Goal: Transaction & Acquisition: Purchase product/service

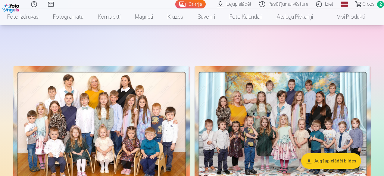
scroll to position [30, 0]
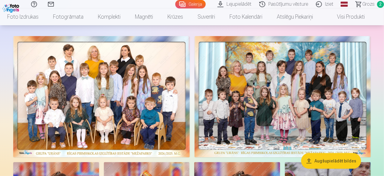
click at [362, 8] on span "Grozs" at bounding box center [368, 4] width 12 height 7
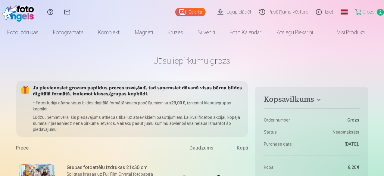
click at [175, 11] on link "Galerija" at bounding box center [190, 12] width 30 height 8
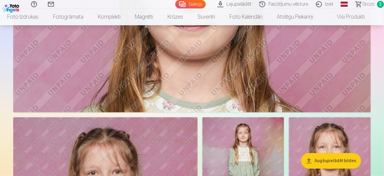
scroll to position [482, 0]
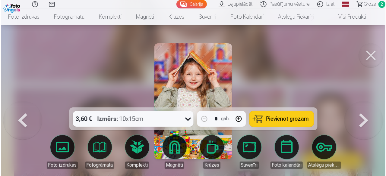
scroll to position [483, 0]
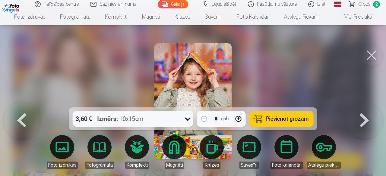
click at [290, 118] on span "Pievienot grozam" at bounding box center [287, 118] width 42 height 5
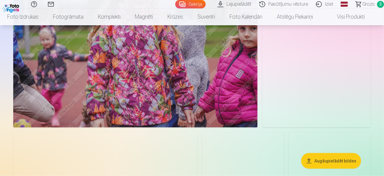
scroll to position [1536, 0]
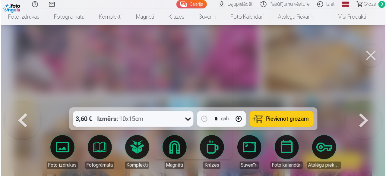
scroll to position [1572, 0]
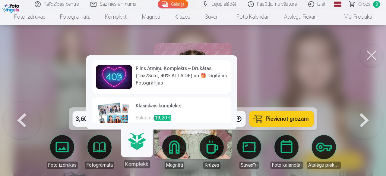
click at [137, 144] on link "Komplekti" at bounding box center [136, 149] width 37 height 37
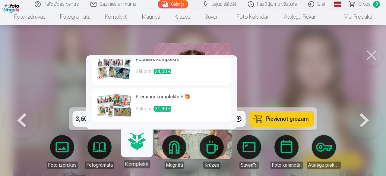
scroll to position [0, 0]
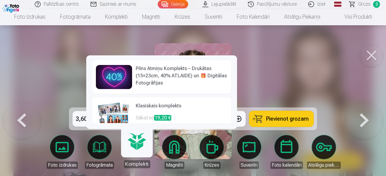
click at [177, 80] on h6 "Pilns Atmiņu Komplekts – Drukātas (15×23cm, 40% ATLAIDE) un 🎁 Digitālas Fotogrā…" at bounding box center [182, 76] width 92 height 22
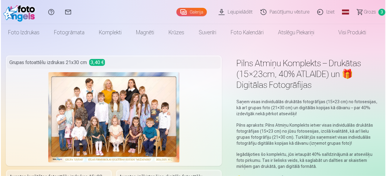
scroll to position [1572, 0]
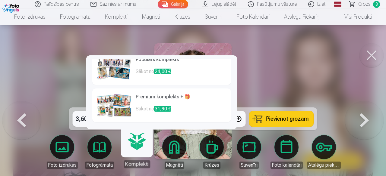
scroll to position [23, 0]
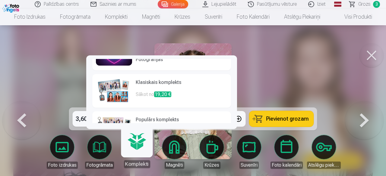
click at [177, 85] on h6 "Klasiskais komplekts" at bounding box center [182, 85] width 92 height 12
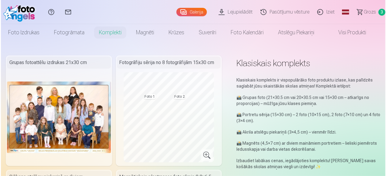
scroll to position [1572, 0]
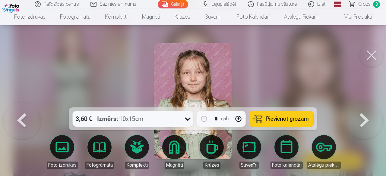
click at [280, 118] on span "Pievienot grozam" at bounding box center [287, 118] width 42 height 5
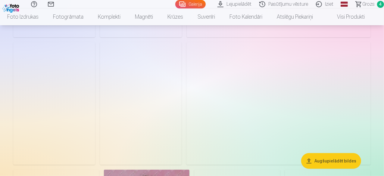
scroll to position [3524, 0]
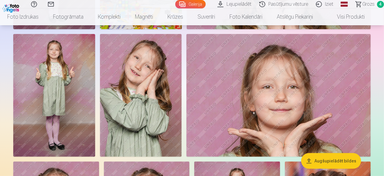
click at [336, 160] on button "Augšupielādēt bildes" at bounding box center [331, 161] width 60 height 16
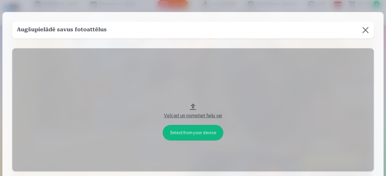
drag, startPoint x: 364, startPoint y: 29, endPoint x: 380, endPoint y: 41, distance: 20.1
click at [364, 29] on button at bounding box center [365, 30] width 17 height 17
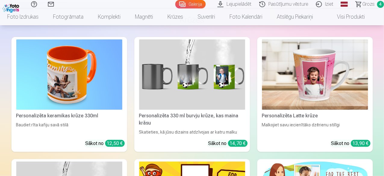
scroll to position [5857, 0]
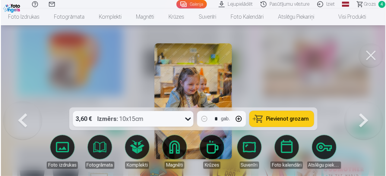
scroll to position [5879, 0]
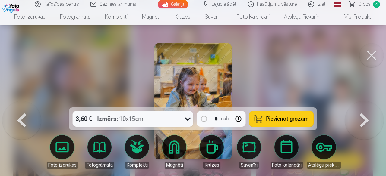
click at [291, 118] on span "Pievienot grozam" at bounding box center [287, 118] width 42 height 5
click at [374, 57] on button at bounding box center [371, 55] width 24 height 24
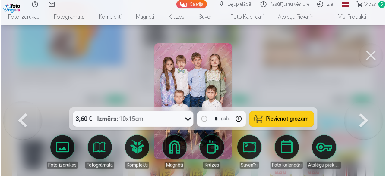
scroll to position [5910, 0]
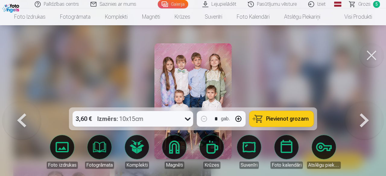
click at [284, 121] on span "Pievienot grozam" at bounding box center [287, 118] width 42 height 5
click at [285, 75] on div at bounding box center [193, 88] width 386 height 176
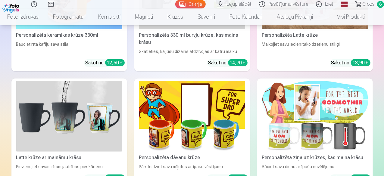
scroll to position [5978, 0]
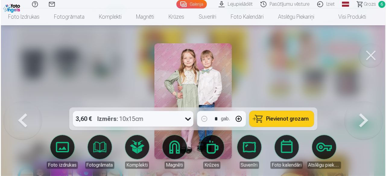
scroll to position [6000, 0]
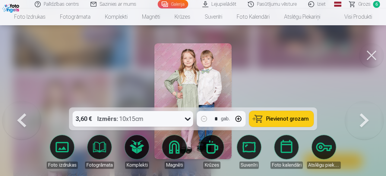
click at [291, 117] on span "Pievienot grozam" at bounding box center [287, 118] width 42 height 5
click at [305, 68] on div at bounding box center [193, 88] width 386 height 176
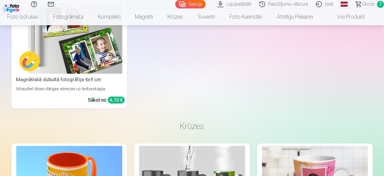
scroll to position [5827, 0]
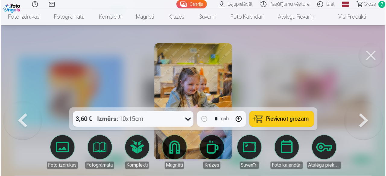
scroll to position [5849, 0]
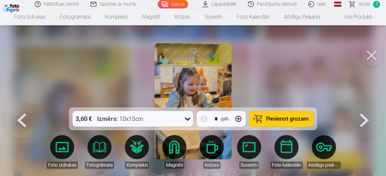
click at [270, 120] on span "Pievienot grozam" at bounding box center [287, 118] width 42 height 5
drag, startPoint x: 44, startPoint y: 52, endPoint x: 83, endPoint y: 50, distance: 39.5
click at [44, 52] on div at bounding box center [193, 88] width 386 height 176
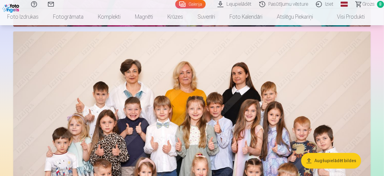
scroll to position [4231, 0]
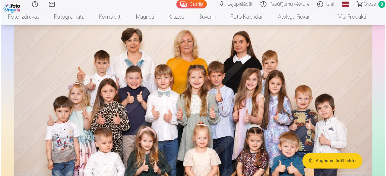
scroll to position [4246, 0]
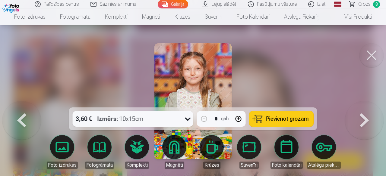
click at [271, 117] on span "Pievienot grozam" at bounding box center [287, 118] width 42 height 5
click at [70, 76] on div at bounding box center [193, 88] width 386 height 176
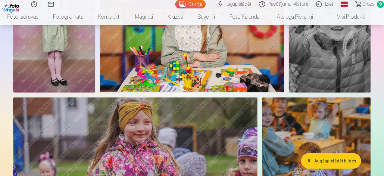
scroll to position [1489, 0]
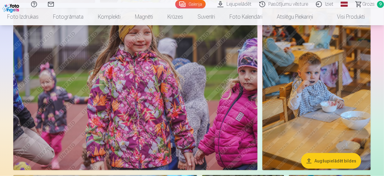
click at [218, 3] on link "Lejupielādēt" at bounding box center [235, 4] width 42 height 8
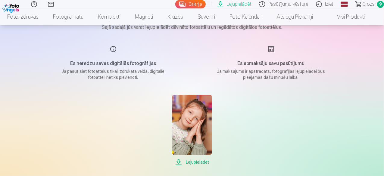
scroll to position [90, 0]
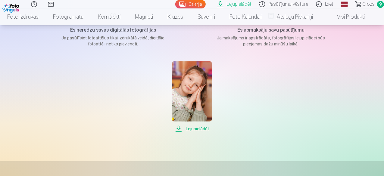
click at [193, 128] on span "Lejupielādēt" at bounding box center [192, 128] width 40 height 7
click at [283, 103] on div "Lejupielādēt" at bounding box center [192, 96] width 301 height 71
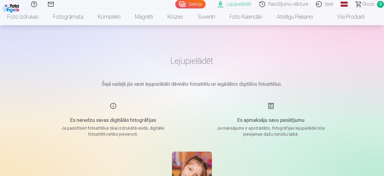
scroll to position [0, 0]
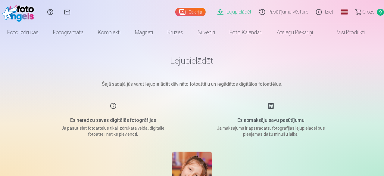
click at [356, 11] on link "Grozs 9" at bounding box center [367, 12] width 34 height 24
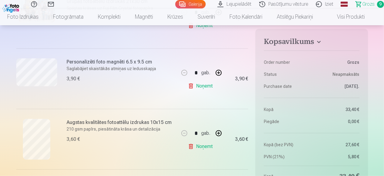
scroll to position [211, 0]
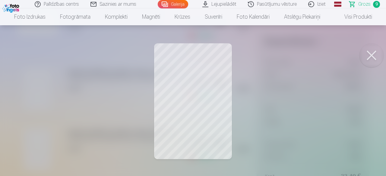
click at [268, 113] on div at bounding box center [193, 88] width 386 height 176
click at [372, 55] on button at bounding box center [371, 55] width 24 height 24
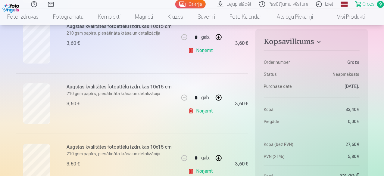
scroll to position [482, 0]
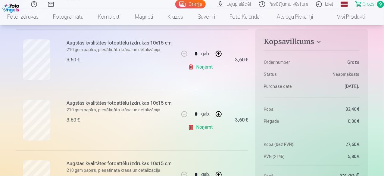
click at [204, 126] on link "Noņemt" at bounding box center [201, 128] width 27 height 12
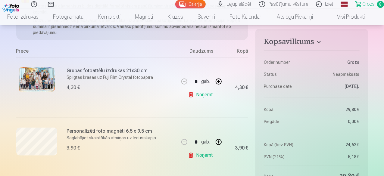
scroll to position [90, 0]
click at [201, 156] on link "Noņemt" at bounding box center [201, 156] width 27 height 12
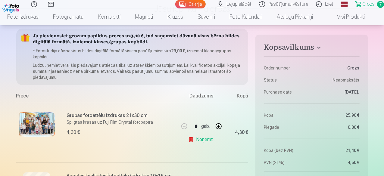
scroll to position [0, 0]
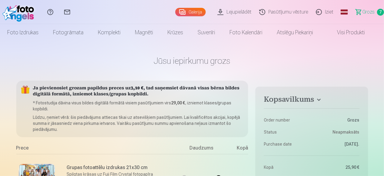
click at [178, 11] on link "Galerija" at bounding box center [190, 12] width 30 height 8
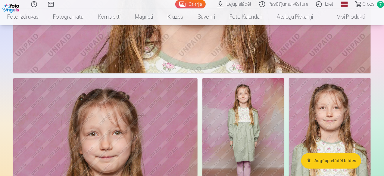
scroll to position [482, 0]
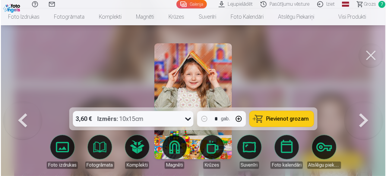
scroll to position [483, 0]
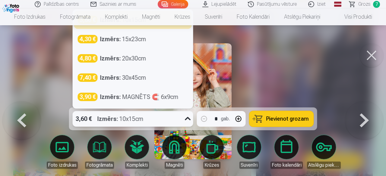
click at [183, 120] on icon at bounding box center [188, 119] width 10 height 10
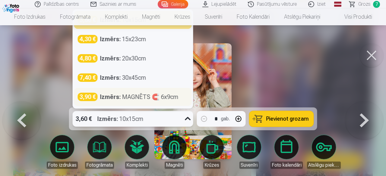
click at [140, 95] on div "Izmērs : MAGNĒTS 🧲 6x9cm" at bounding box center [139, 97] width 78 height 8
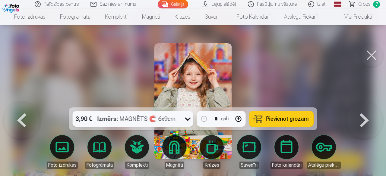
click at [371, 54] on button at bounding box center [371, 55] width 24 height 24
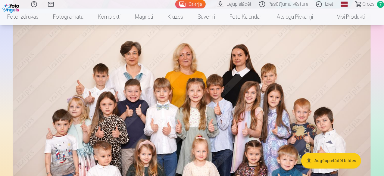
scroll to position [4247, 0]
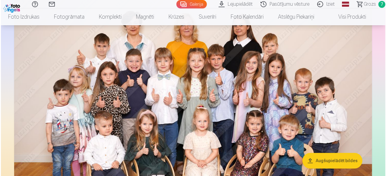
scroll to position [4263, 0]
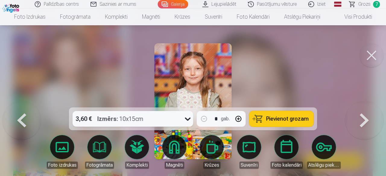
click at [162, 117] on div "3,60 € Izmērs : 10x15cm" at bounding box center [127, 119] width 109 height 16
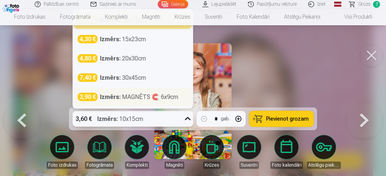
click at [149, 95] on div "Izmērs : MAGNĒTS 🧲 6x9cm" at bounding box center [139, 97] width 78 height 8
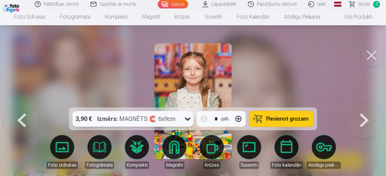
click at [301, 116] on span "Pievienot grozam" at bounding box center [287, 118] width 42 height 5
click at [301, 75] on div at bounding box center [193, 88] width 386 height 176
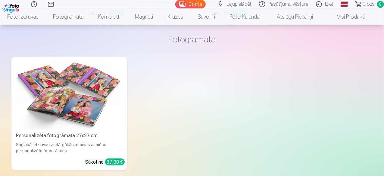
scroll to position [5181, 0]
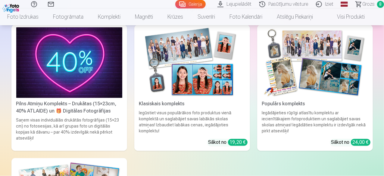
click at [362, 6] on span "Grozs" at bounding box center [368, 4] width 12 height 7
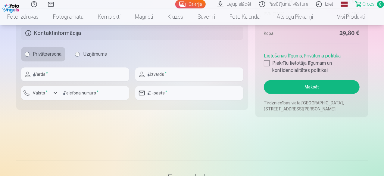
scroll to position [693, 0]
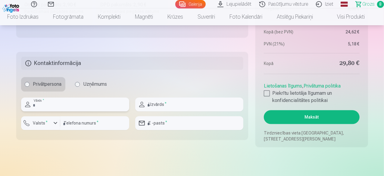
click at [69, 103] on input "text" at bounding box center [75, 105] width 108 height 14
type input "*****"
click at [205, 106] on input "text" at bounding box center [189, 105] width 108 height 14
type input "******"
click at [50, 123] on div "button" at bounding box center [42, 124] width 18 height 6
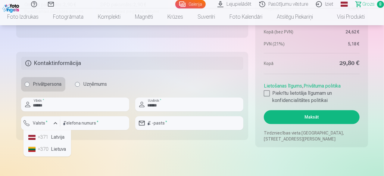
click at [51, 133] on li "+371 Latvija" at bounding box center [47, 137] width 43 height 12
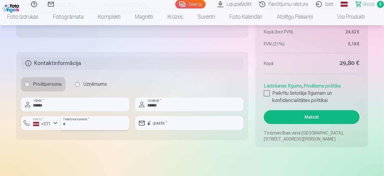
click at [112, 124] on input "number" at bounding box center [94, 123] width 69 height 14
type input "********"
click at [170, 123] on input "email" at bounding box center [189, 123] width 108 height 14
type input "**********"
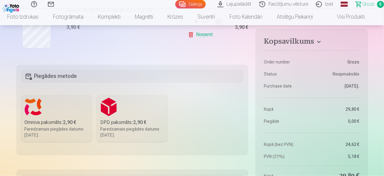
scroll to position [572, 0]
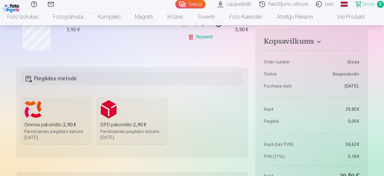
click at [44, 118] on label "Omniva pakomāts : 2,90 € Paredzamais piegādes datums 25.10.2025." at bounding box center [56, 121] width 71 height 47
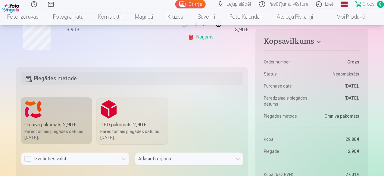
scroll to position [605, 0]
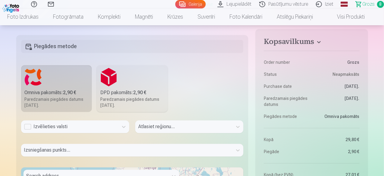
click at [29, 133] on div "Izvēlieties valsti" at bounding box center [75, 126] width 108 height 13
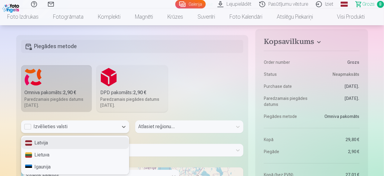
click at [61, 141] on div "Latvija" at bounding box center [75, 143] width 108 height 12
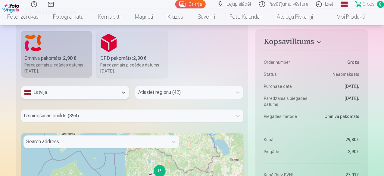
scroll to position [665, 0]
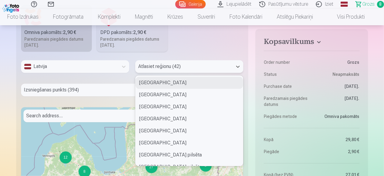
click at [190, 65] on div at bounding box center [183, 66] width 91 height 8
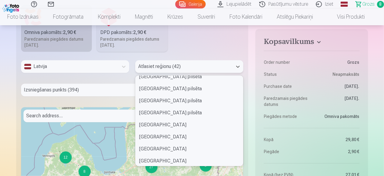
scroll to position [90, 0]
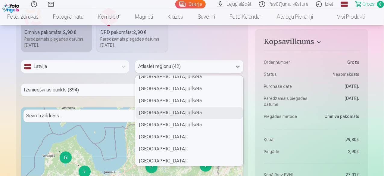
click at [161, 108] on div "Rīgas pilsēta" at bounding box center [190, 113] width 108 height 12
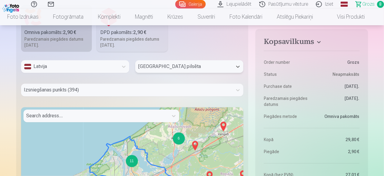
scroll to position [680, 0]
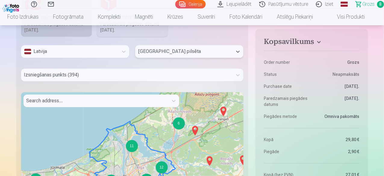
click at [127, 81] on div "Izsniegšanas punkts (394)" at bounding box center [132, 75] width 223 height 13
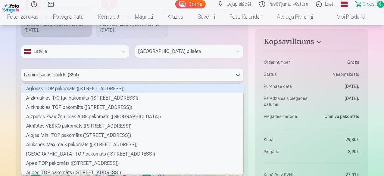
scroll to position [89, 221]
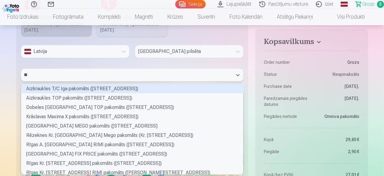
type input "***"
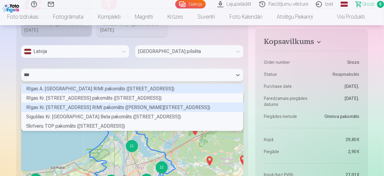
click at [103, 103] on div "Rīgas Kr. Valdemāra ielas 112 RIMI pakomāts (Krišjāņa Valdemāra iela 112)" at bounding box center [132, 107] width 223 height 9
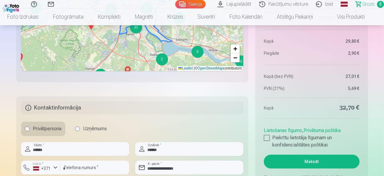
scroll to position [861, 0]
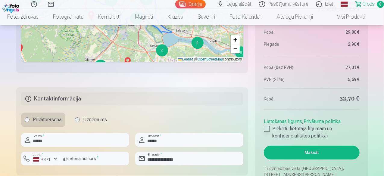
click at [269, 128] on div at bounding box center [267, 129] width 6 height 6
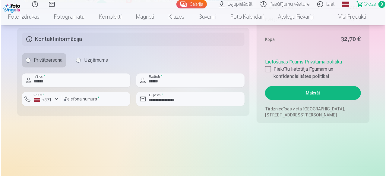
scroll to position [921, 0]
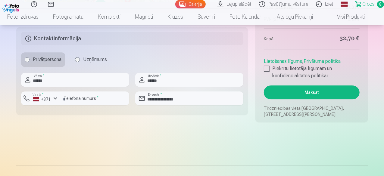
click at [319, 91] on button "Maksāt" at bounding box center [311, 93] width 95 height 14
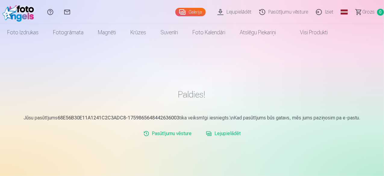
click at [233, 137] on link "Lejupielādēt" at bounding box center [223, 134] width 39 height 12
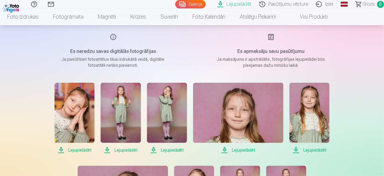
scroll to position [90, 0]
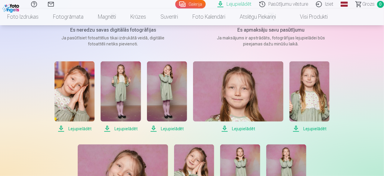
click at [77, 127] on span "Lejupielādēt" at bounding box center [75, 128] width 40 height 7
click at [125, 130] on span "Lejupielādēt" at bounding box center [121, 128] width 40 height 7
click at [174, 127] on span "Lejupielādēt" at bounding box center [167, 128] width 40 height 7
drag, startPoint x: 249, startPoint y: 127, endPoint x: 263, endPoint y: 126, distance: 14.5
click at [249, 127] on span "Lejupielādēt" at bounding box center [238, 128] width 90 height 7
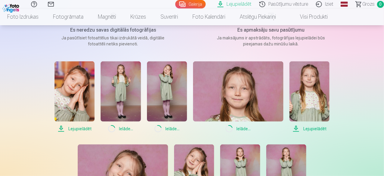
click at [323, 129] on span "Lejupielādēt" at bounding box center [309, 128] width 40 height 7
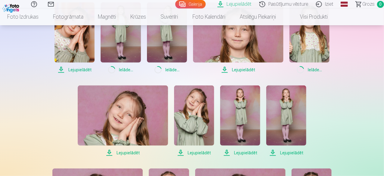
scroll to position [151, 0]
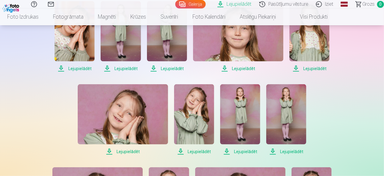
click at [290, 152] on span "Lejupielādēt" at bounding box center [286, 151] width 40 height 7
click at [238, 153] on span "Lejupielādēt" at bounding box center [240, 151] width 40 height 7
click at [202, 153] on span "Lejupielādēt" at bounding box center [194, 151] width 40 height 7
click at [125, 152] on span "Lejupielādēt" at bounding box center [123, 151] width 90 height 7
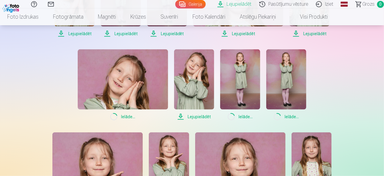
scroll to position [241, 0]
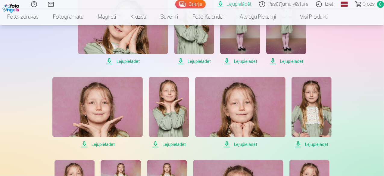
click at [313, 147] on span "Lejupielādēt" at bounding box center [312, 144] width 40 height 7
click at [244, 145] on span "Lejupielādēt" at bounding box center [240, 144] width 90 height 7
click at [170, 144] on span "Lejupielādēt" at bounding box center [169, 144] width 40 height 7
click at [113, 147] on span "Lejupielādēt" at bounding box center [97, 144] width 90 height 7
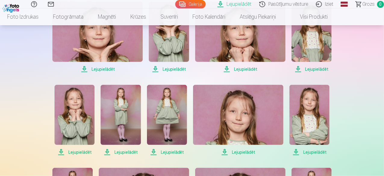
scroll to position [331, 0]
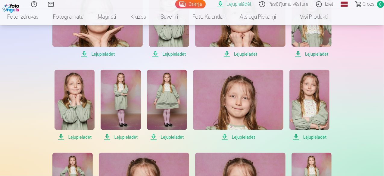
click at [316, 136] on span "Lejupielādēt" at bounding box center [309, 137] width 40 height 7
click at [246, 138] on span "Lejupielādēt" at bounding box center [238, 137] width 90 height 7
click at [168, 135] on span "Lejupielādēt" at bounding box center [167, 137] width 40 height 7
click at [127, 136] on span "Lejupielādēt" at bounding box center [121, 137] width 40 height 7
click at [79, 137] on span "Lejupielādēt" at bounding box center [75, 137] width 40 height 7
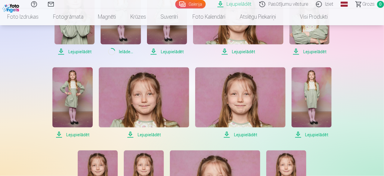
scroll to position [422, 0]
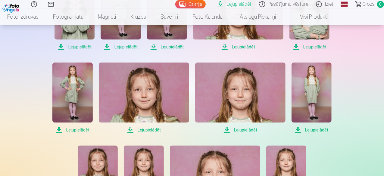
click at [306, 130] on span "Lejupielādēt" at bounding box center [312, 130] width 40 height 7
click at [245, 130] on span "Lejupielādēt" at bounding box center [240, 130] width 90 height 7
click at [148, 128] on span "Lejupielādēt" at bounding box center [144, 130] width 90 height 7
click at [83, 129] on span "Lejupielādēt" at bounding box center [72, 130] width 40 height 7
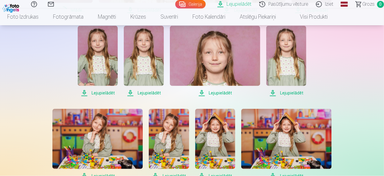
scroll to position [542, 0]
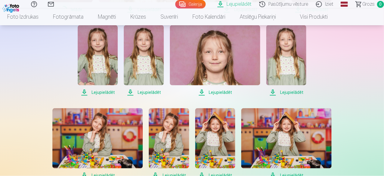
click at [287, 92] on span "Lejupielādēt" at bounding box center [286, 92] width 40 height 7
click at [217, 91] on span "Lejupielādēt" at bounding box center [215, 92] width 90 height 7
click at [156, 93] on span "Lejupielādēt" at bounding box center [144, 92] width 40 height 7
click at [104, 96] on span "Lejupielādēt" at bounding box center [98, 92] width 40 height 7
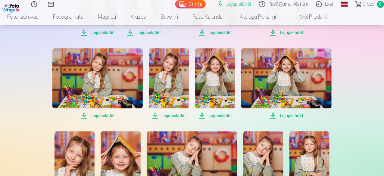
click at [284, 115] on span "Lejupielādēt" at bounding box center [286, 115] width 90 height 7
click at [218, 115] on span "Lejupielādēt" at bounding box center [215, 115] width 40 height 7
click at [174, 114] on span "Lejupielādēt" at bounding box center [169, 115] width 40 height 7
click at [98, 117] on span "Lejupielādēt" at bounding box center [97, 115] width 90 height 7
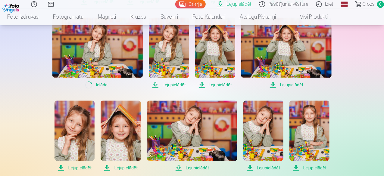
scroll to position [693, 0]
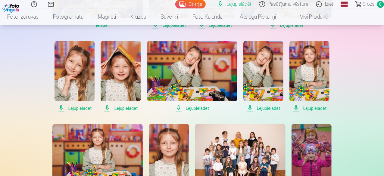
click at [320, 107] on span "Lejupielādēt" at bounding box center [309, 108] width 40 height 7
click at [266, 108] on span "Lejupielādēt" at bounding box center [263, 108] width 40 height 7
click at [189, 107] on span "Lejupielādēt" at bounding box center [192, 108] width 90 height 7
click at [116, 108] on span "Lejupielādēt" at bounding box center [121, 108] width 40 height 7
click at [89, 109] on span "Lejupielādēt" at bounding box center [75, 108] width 40 height 7
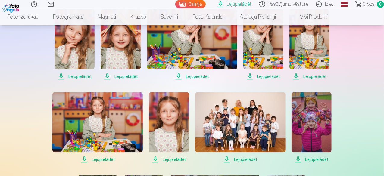
scroll to position [783, 0]
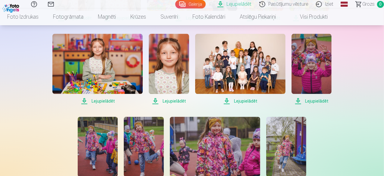
click at [324, 100] on span "Lejupielādēt" at bounding box center [312, 101] width 40 height 7
click at [248, 100] on span "Lejupielādēt" at bounding box center [240, 101] width 90 height 7
click at [179, 102] on span "Lejupielādēt" at bounding box center [169, 101] width 40 height 7
drag, startPoint x: 101, startPoint y: 98, endPoint x: 105, endPoint y: 98, distance: 4.5
click at [101, 98] on span "Lejupielādēt" at bounding box center [97, 101] width 90 height 7
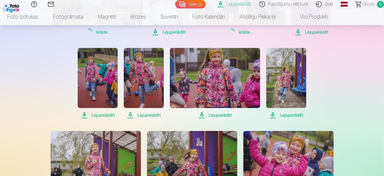
scroll to position [874, 0]
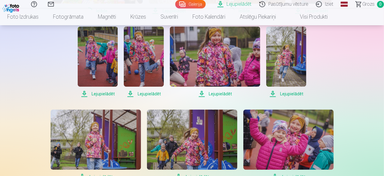
click at [289, 94] on span "Lejupielādēt" at bounding box center [286, 93] width 40 height 7
click at [218, 93] on span "Lejupielādēt" at bounding box center [215, 93] width 90 height 7
click at [155, 92] on span "Lejupielādēt" at bounding box center [144, 93] width 40 height 7
click at [99, 93] on span "Lejupielādēt" at bounding box center [98, 93] width 40 height 7
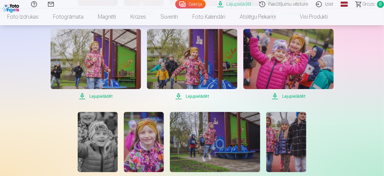
scroll to position [964, 0]
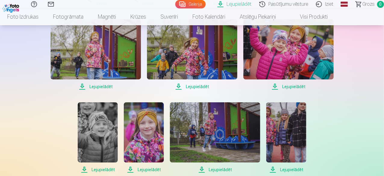
click at [291, 88] on span "Lejupielādēt" at bounding box center [288, 86] width 90 height 7
click at [199, 86] on span "Lejupielādēt" at bounding box center [192, 86] width 90 height 7
click at [95, 85] on span "Lejupielādēt" at bounding box center [96, 86] width 90 height 7
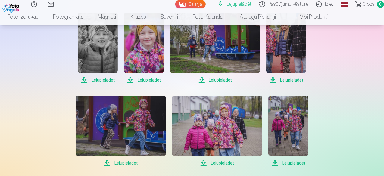
scroll to position [1054, 0]
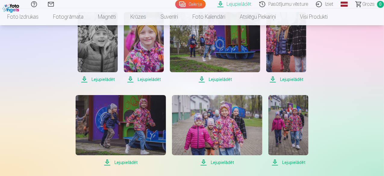
click at [149, 77] on span "Lejupielādēt" at bounding box center [144, 79] width 40 height 7
click at [227, 79] on span "Lejupielādēt" at bounding box center [215, 79] width 90 height 7
click at [292, 79] on span "Lejupielādēt" at bounding box center [286, 79] width 40 height 7
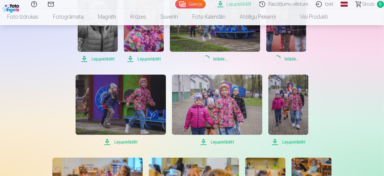
scroll to position [1084, 0]
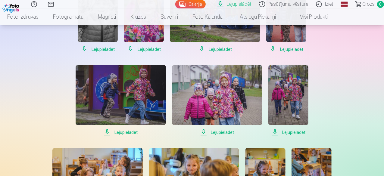
click at [131, 133] on span "Lejupielādēt" at bounding box center [121, 132] width 90 height 7
click at [229, 131] on span "Lejupielādēt" at bounding box center [217, 132] width 90 height 7
click at [296, 133] on span "Lejupielādēt" at bounding box center [288, 132] width 40 height 7
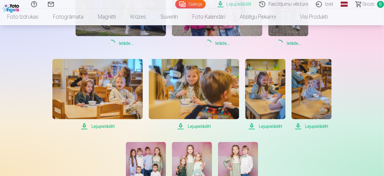
scroll to position [1175, 0]
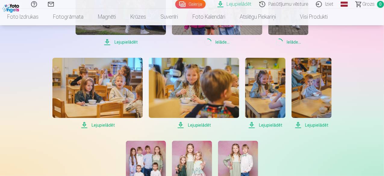
click at [314, 126] on span "Lejupielādēt" at bounding box center [312, 125] width 40 height 7
drag, startPoint x: 269, startPoint y: 125, endPoint x: 261, endPoint y: 125, distance: 7.8
click at [269, 125] on span "Lejupielādēt" at bounding box center [265, 125] width 40 height 7
click at [200, 127] on span "Lejupielādēt" at bounding box center [194, 125] width 90 height 7
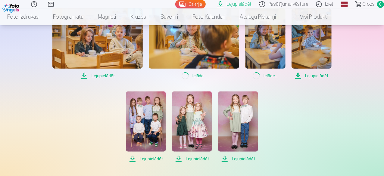
scroll to position [1235, 0]
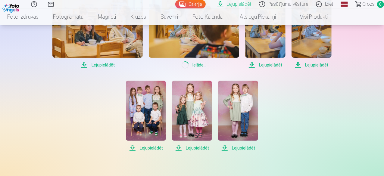
click at [155, 149] on span "Lejupielādēt" at bounding box center [146, 148] width 40 height 7
click at [201, 147] on span "Lejupielādēt" at bounding box center [192, 148] width 40 height 7
click at [241, 147] on span "Lejupielādēt" at bounding box center [238, 148] width 40 height 7
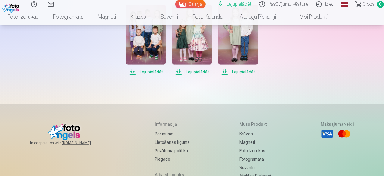
scroll to position [1325, 0]
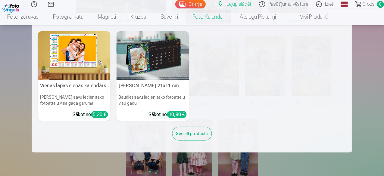
scroll to position [1175, 0]
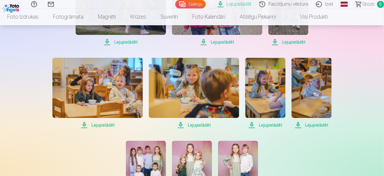
click at [316, 5] on link "Iziet" at bounding box center [325, 4] width 25 height 8
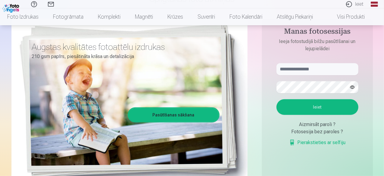
scroll to position [30, 0]
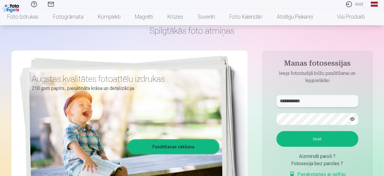
drag, startPoint x: 317, startPoint y: 100, endPoint x: 266, endPoint y: 105, distance: 51.1
click at [266, 105] on aside "**********" at bounding box center [317, 134] width 111 height 166
type input "**********"
click at [351, 119] on button "button" at bounding box center [352, 119] width 11 height 11
click at [275, 121] on form "**********" at bounding box center [318, 139] width 94 height 89
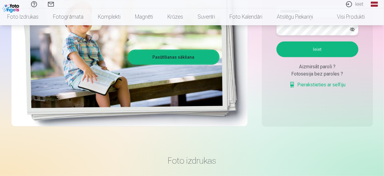
scroll to position [120, 0]
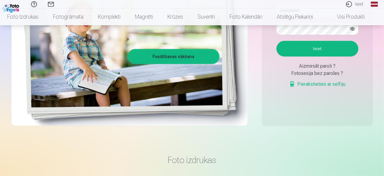
click at [309, 51] on button "Ieiet" at bounding box center [318, 49] width 82 height 16
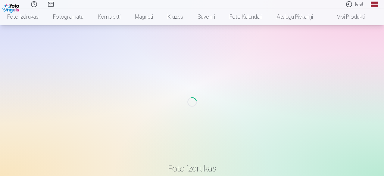
scroll to position [114, 0]
